Goal: Information Seeking & Learning: Learn about a topic

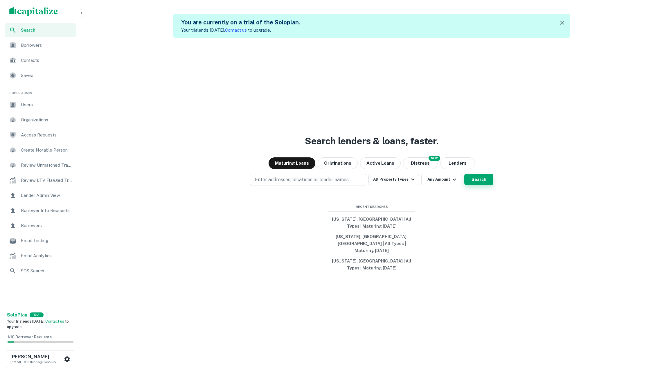
click at [479, 185] on button "Search" at bounding box center [478, 180] width 29 height 12
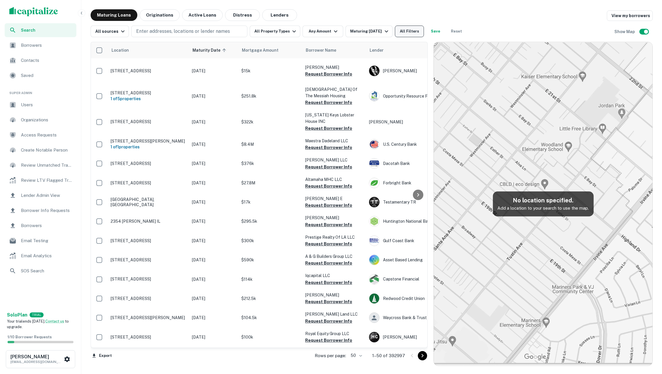
click at [417, 30] on button "All Filters" at bounding box center [409, 32] width 29 height 12
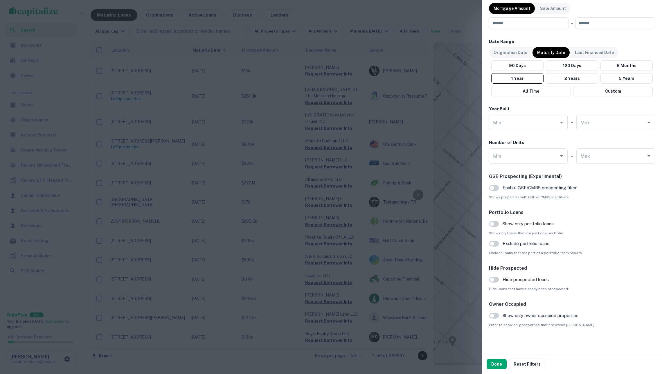
scroll to position [441, 0]
click at [516, 313] on span "Show only owner occupied properties" at bounding box center [540, 316] width 76 height 7
click at [499, 362] on button "Done" at bounding box center [497, 364] width 20 height 10
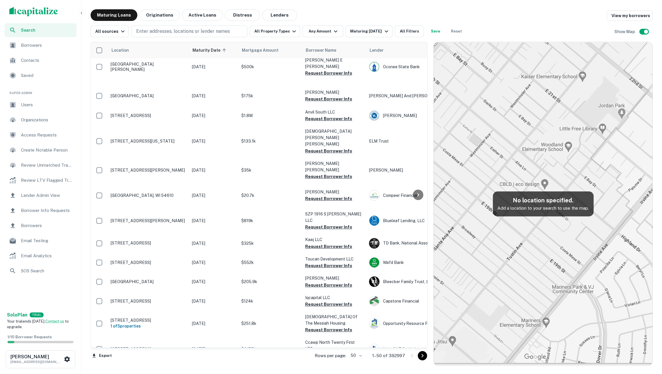
scroll to position [400, 0]
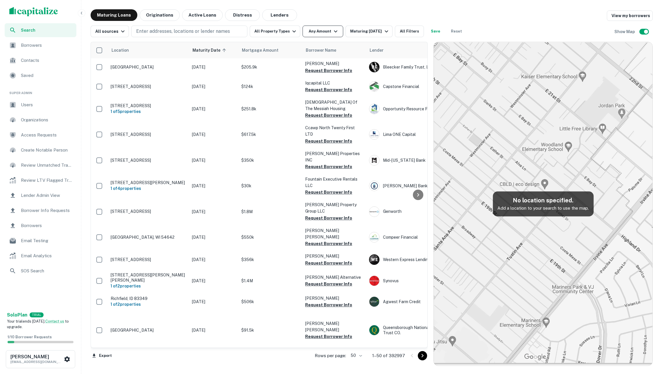
click at [310, 30] on button "Any Amount" at bounding box center [322, 32] width 41 height 12
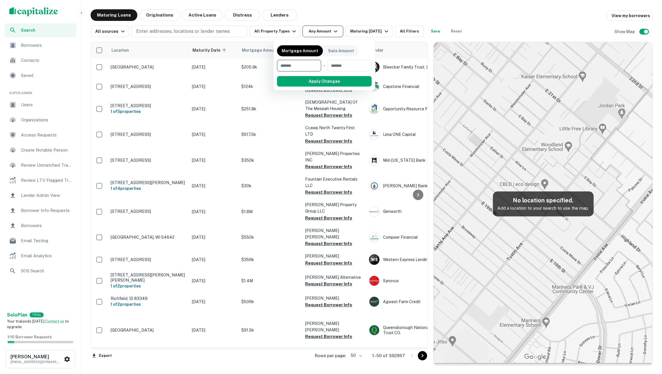
type input "*"
type input "*******"
click at [309, 80] on button "Apply Changes" at bounding box center [335, 81] width 74 height 10
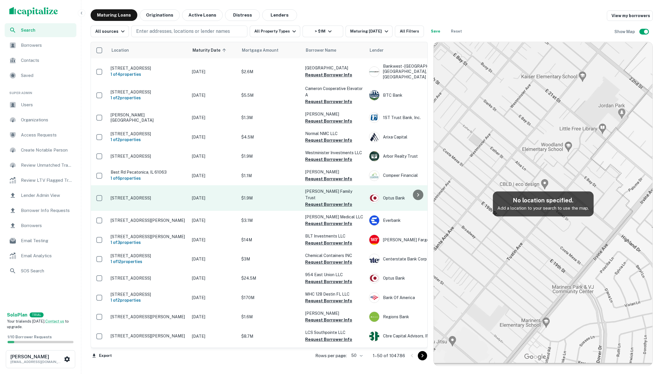
scroll to position [414, 0]
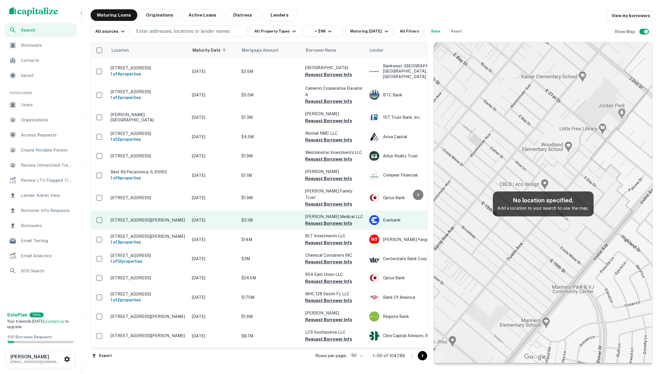
click at [278, 210] on td "$3.1M" at bounding box center [270, 219] width 64 height 19
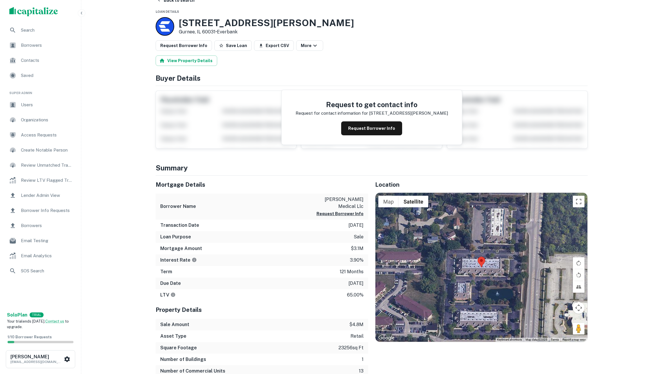
scroll to position [15, 0]
drag, startPoint x: 281, startPoint y: 22, endPoint x: 171, endPoint y: 18, distance: 110.7
click at [171, 18] on div "310 S GREENLEAF ST Gurnee, IL 60031 • Everbank" at bounding box center [372, 26] width 432 height 19
copy div "310 S GREENLEAF ST"
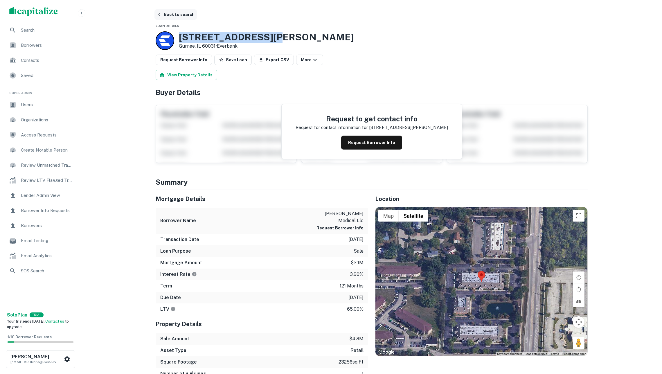
scroll to position [0, 0]
click at [184, 12] on button "Back to search" at bounding box center [175, 14] width 42 height 10
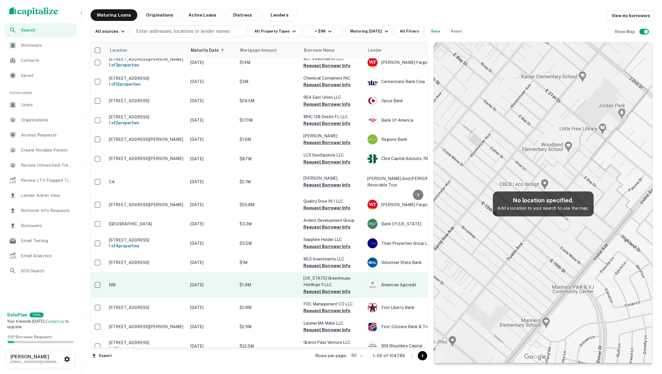
scroll to position [592, 2]
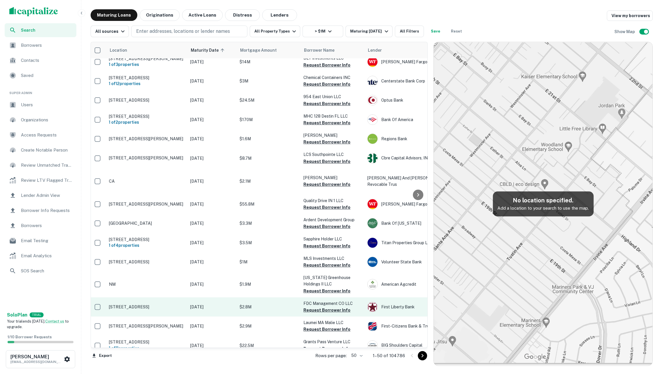
click at [231, 298] on td "[DATE]" at bounding box center [211, 306] width 49 height 19
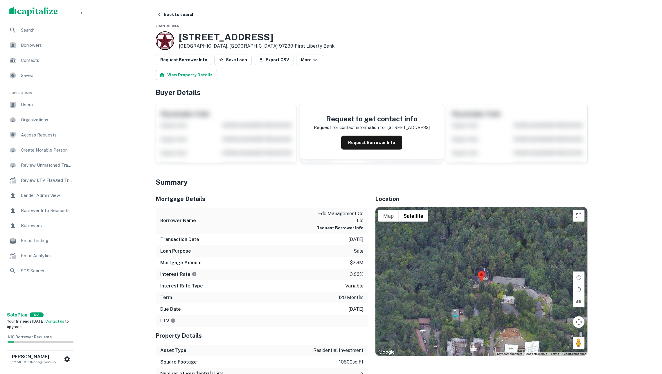
scroll to position [8, 0]
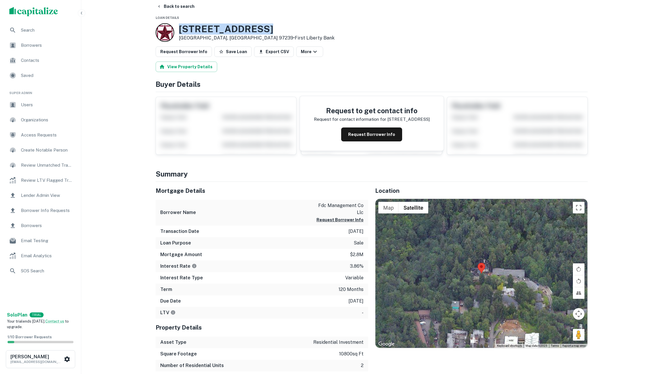
drag, startPoint x: 274, startPoint y: 30, endPoint x: 179, endPoint y: 28, distance: 95.5
click at [179, 28] on div "2993 SW 11th Ave Portland, OR 97239 • First Liberty Bank" at bounding box center [372, 32] width 432 height 19
copy h3 "2993 SW 11th Ave"
click at [182, 6] on button "Back to search" at bounding box center [175, 6] width 42 height 10
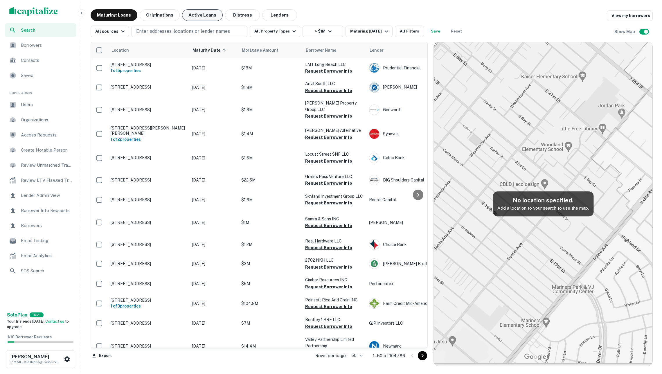
scroll to position [591, 0]
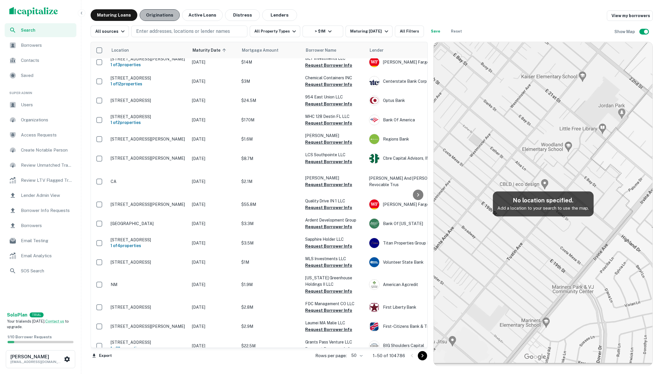
click at [164, 16] on button "Originations" at bounding box center [160, 15] width 40 height 12
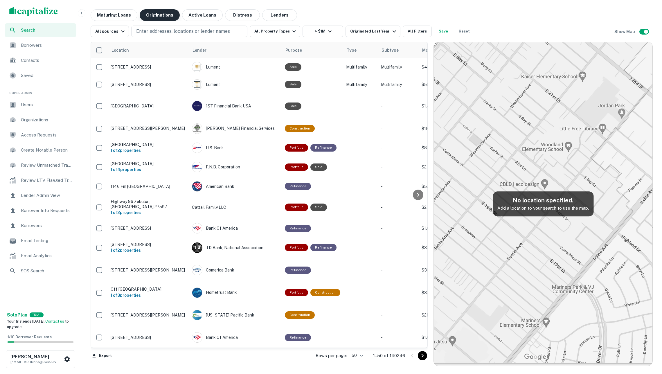
scroll to position [591, 0]
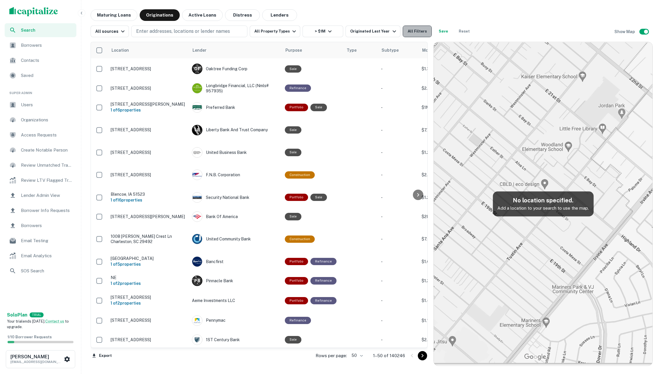
click at [416, 33] on button "All Filters" at bounding box center [417, 32] width 29 height 12
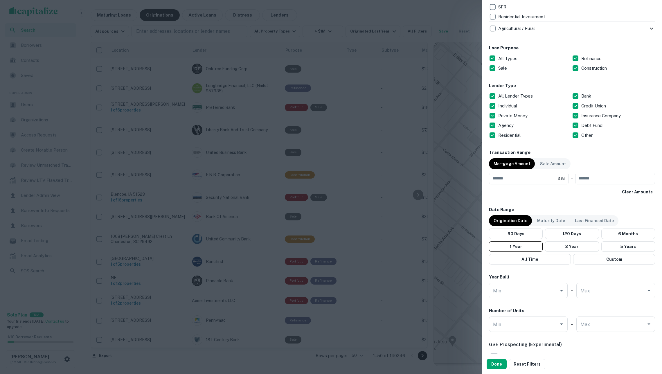
scroll to position [443, 0]
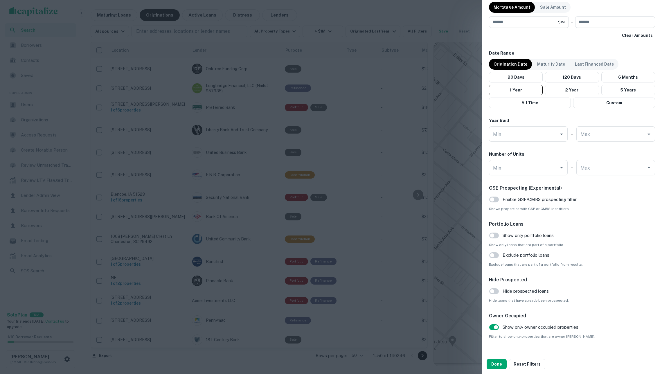
click at [441, 9] on div at bounding box center [331, 187] width 662 height 374
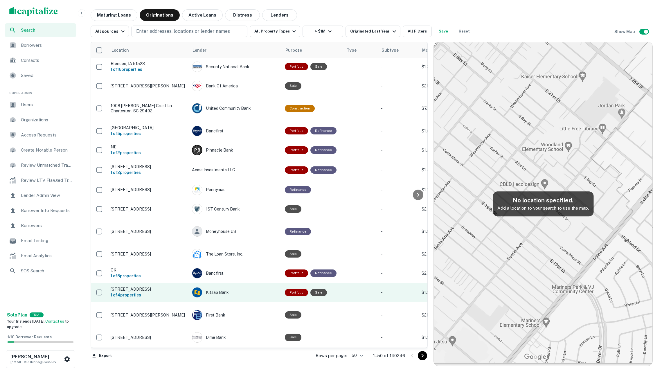
scroll to position [722, 0]
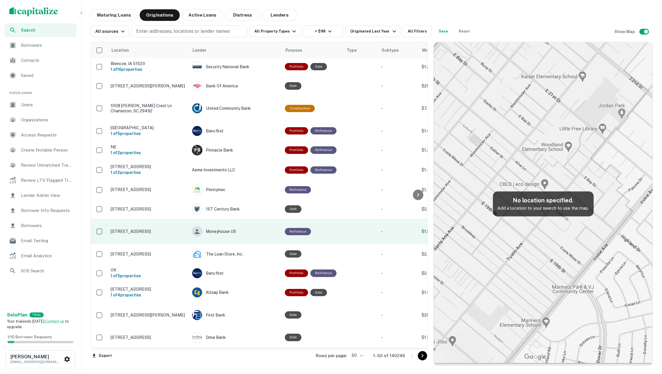
click at [166, 219] on td "4610 W 168th St Lawndale, CA 90260" at bounding box center [148, 232] width 81 height 26
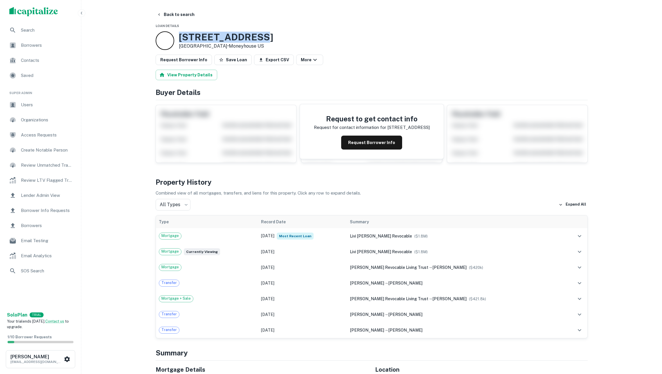
drag, startPoint x: 261, startPoint y: 38, endPoint x: 180, endPoint y: 36, distance: 81.3
click at [180, 36] on div "4610 W 168th St Lawndale, CA 90260 • Moneyhouse US" at bounding box center [372, 40] width 432 height 19
copy h3 "4610 W 168th St"
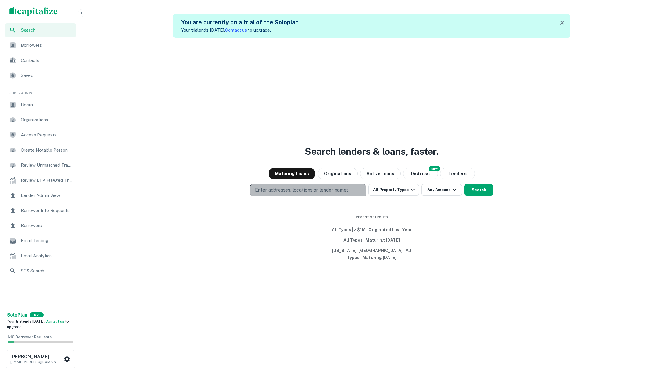
click at [325, 191] on p "Enter addresses, locations or lender names" at bounding box center [302, 190] width 94 height 7
click at [272, 281] on div "Search lenders & loans, faster. Maturing Loans Originations Active Loans NEW Di…" at bounding box center [372, 225] width 576 height 374
click at [363, 226] on button "All Types | > $1M | Originated Last Year" at bounding box center [371, 229] width 87 height 10
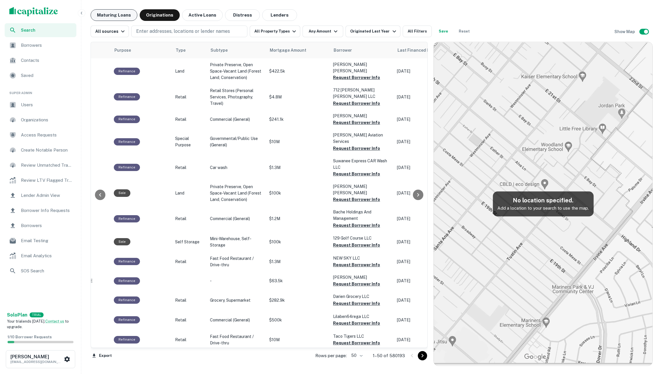
scroll to position [0, 171]
click at [125, 13] on button "Maturing Loans" at bounding box center [114, 15] width 47 height 12
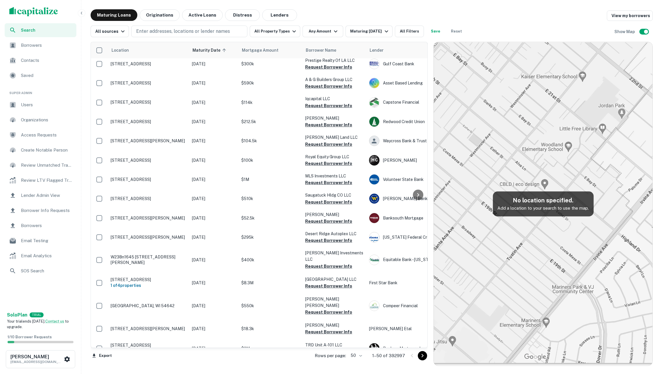
scroll to position [207, 0]
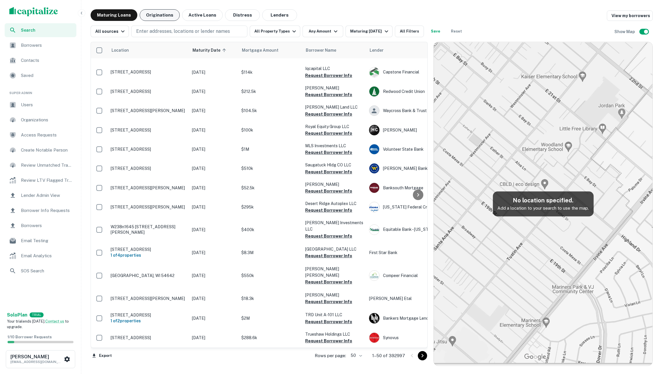
click at [154, 20] on button "Originations" at bounding box center [160, 15] width 40 height 12
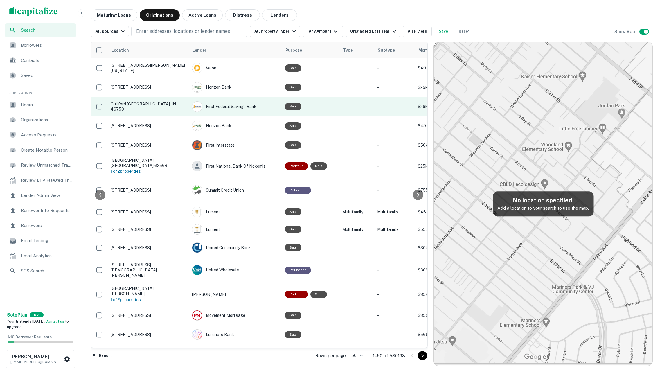
scroll to position [0, 165]
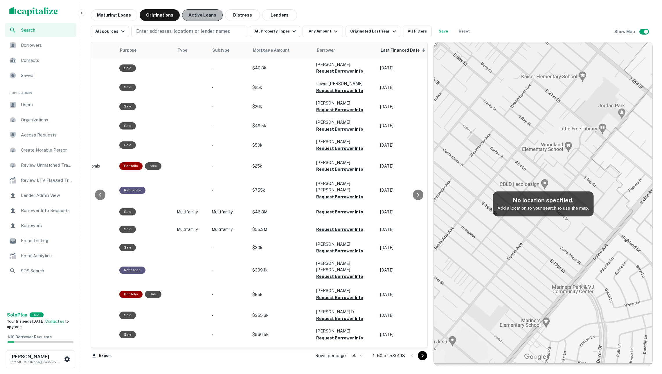
click at [199, 17] on button "Active Loans" at bounding box center [202, 15] width 41 height 12
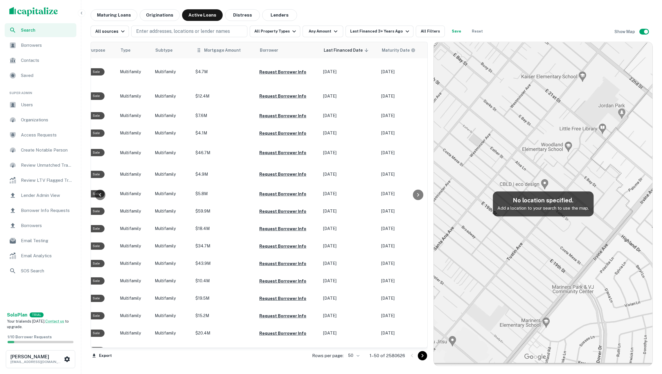
scroll to position [0, 197]
click at [237, 10] on button "Distress" at bounding box center [242, 15] width 35 height 12
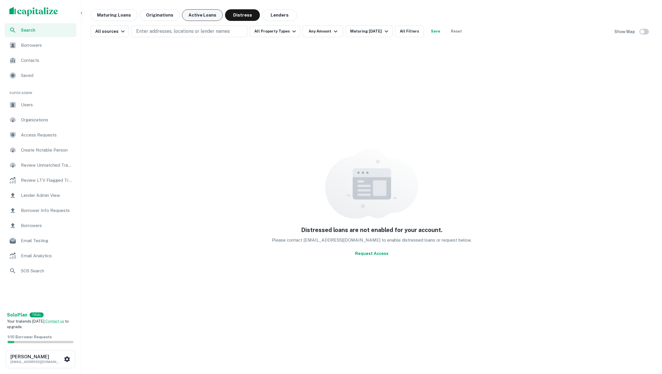
click at [208, 15] on button "Active Loans" at bounding box center [202, 15] width 41 height 12
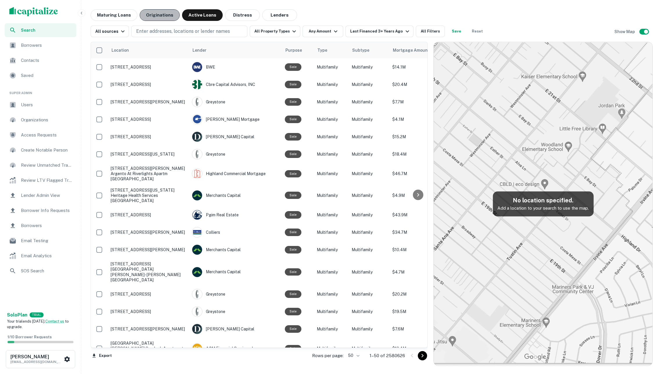
click at [165, 16] on button "Originations" at bounding box center [160, 15] width 40 height 12
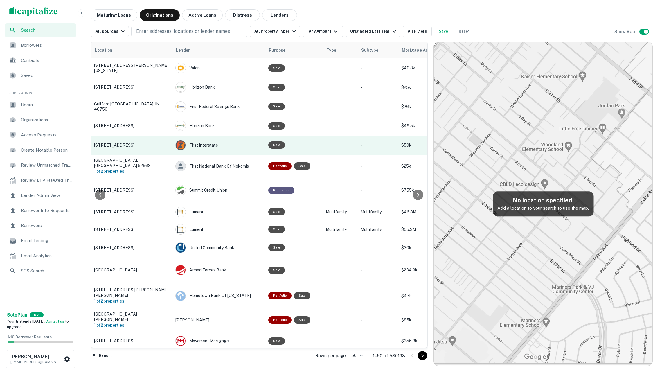
scroll to position [0, 52]
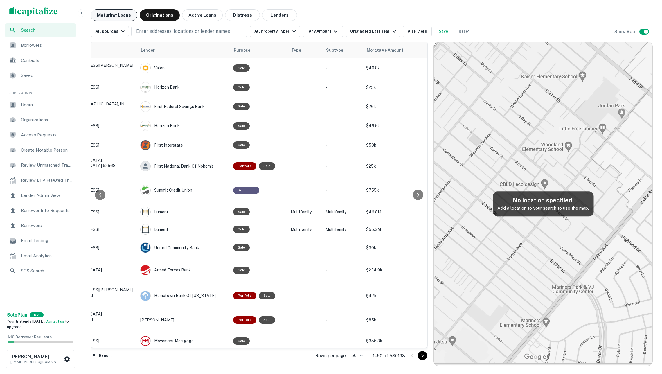
click at [126, 13] on button "Maturing Loans" at bounding box center [114, 15] width 47 height 12
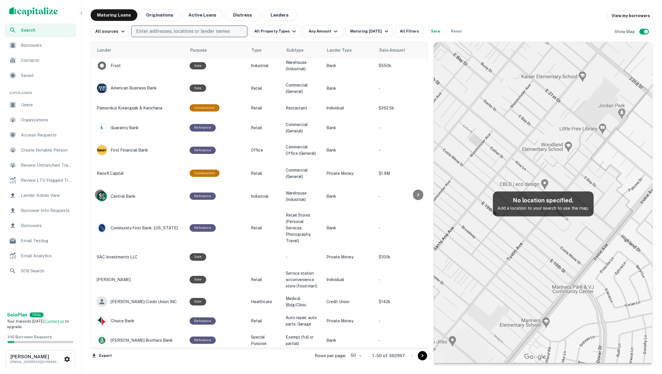
scroll to position [779, 272]
click at [152, 15] on button "Originations" at bounding box center [160, 15] width 40 height 12
